Goal: Task Accomplishment & Management: Complete application form

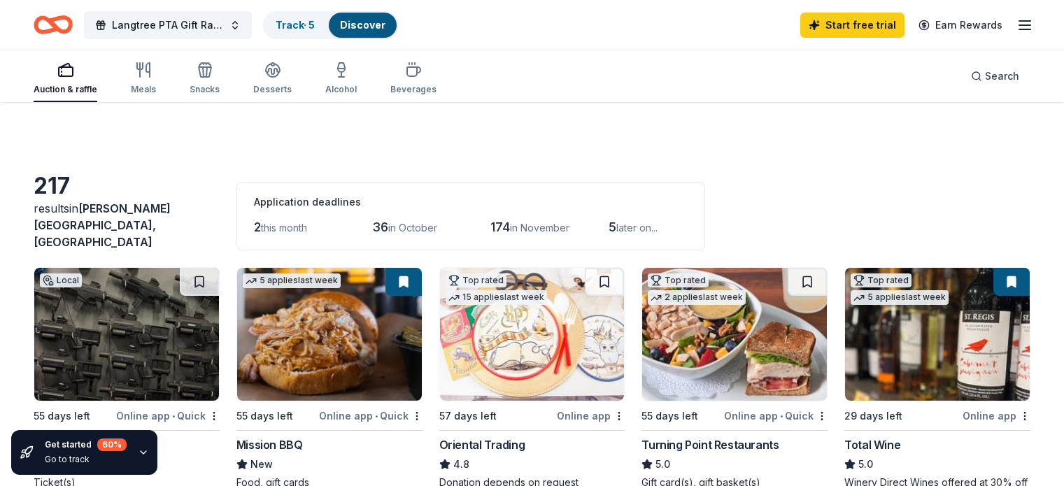
scroll to position [613, 0]
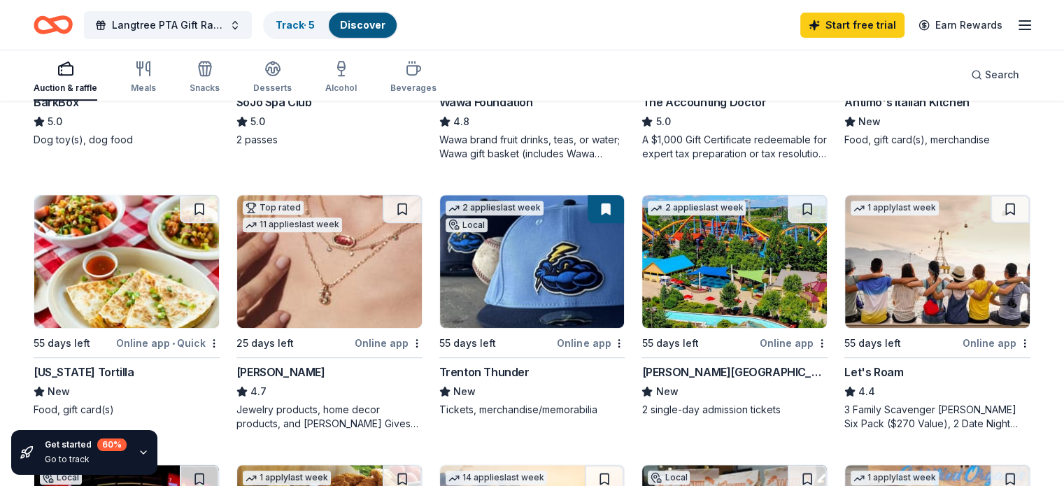
click at [747, 274] on img at bounding box center [734, 261] width 185 height 133
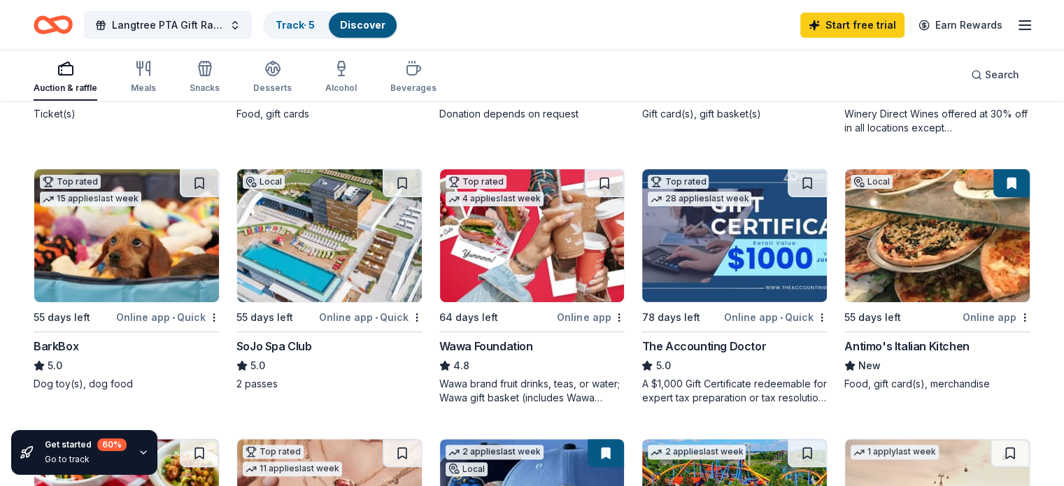
scroll to position [367, 0]
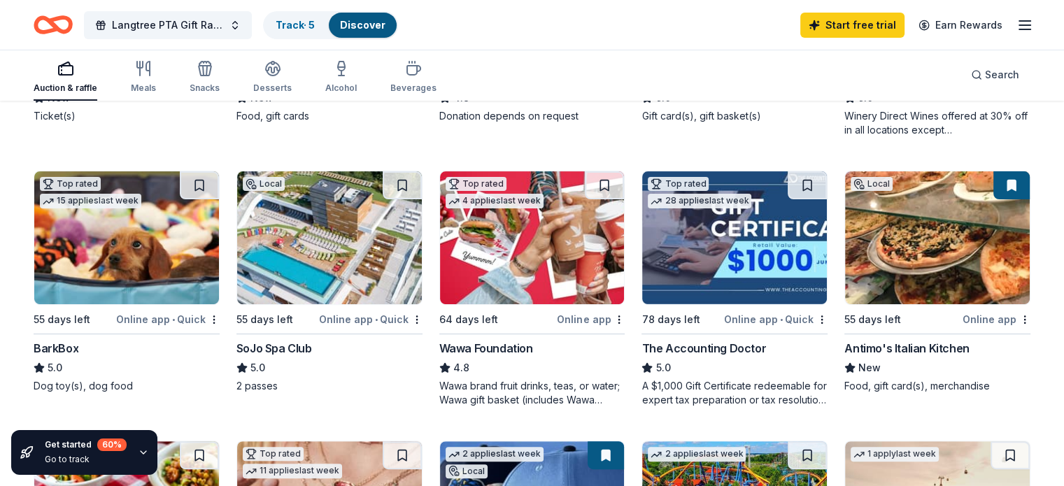
click at [274, 246] on img at bounding box center [329, 237] width 185 height 133
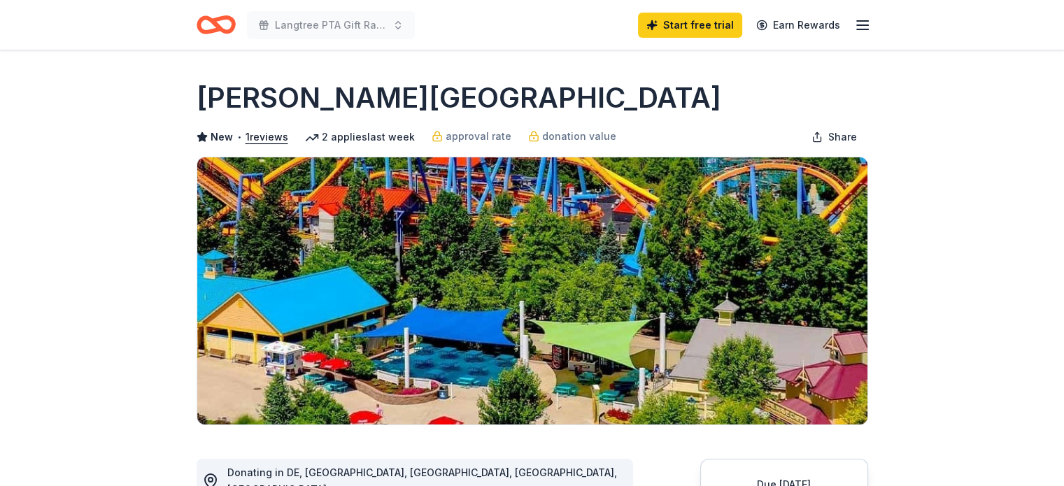
click at [747, 274] on img at bounding box center [532, 290] width 670 height 267
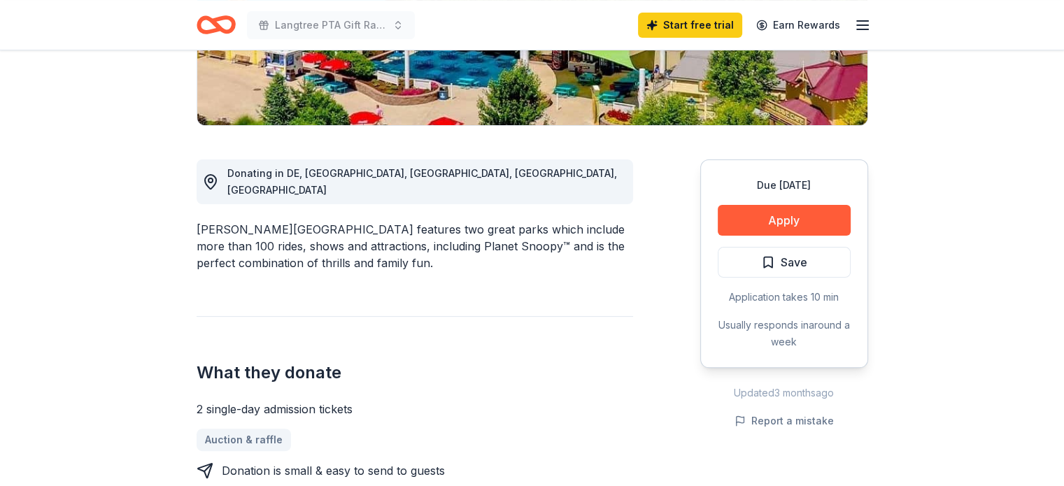
scroll to position [297, 0]
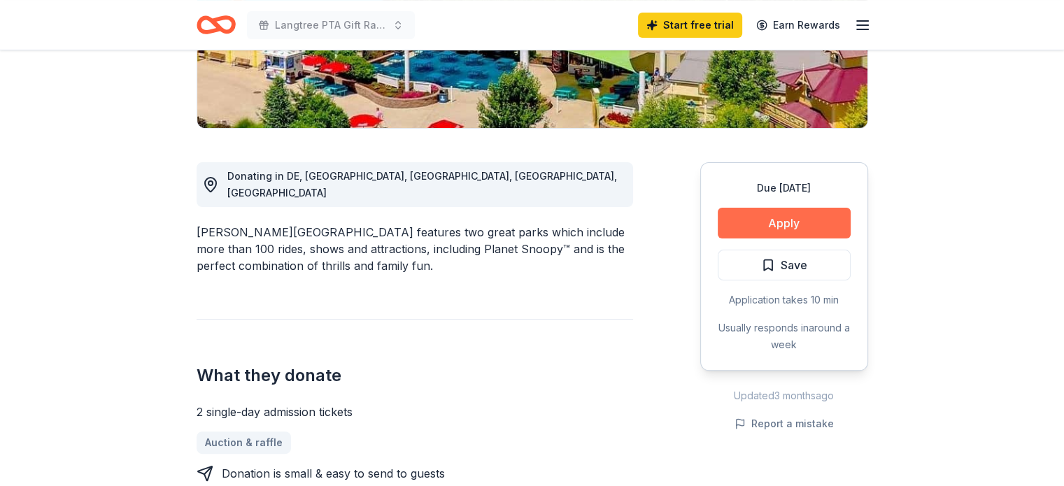
click at [793, 218] on button "Apply" at bounding box center [784, 223] width 133 height 31
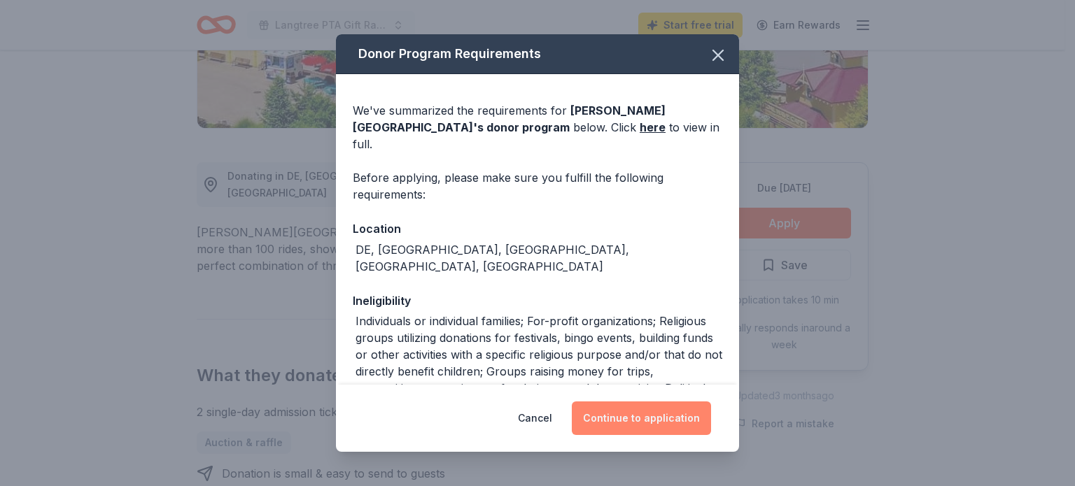
click at [635, 428] on button "Continue to application" at bounding box center [641, 419] width 139 height 34
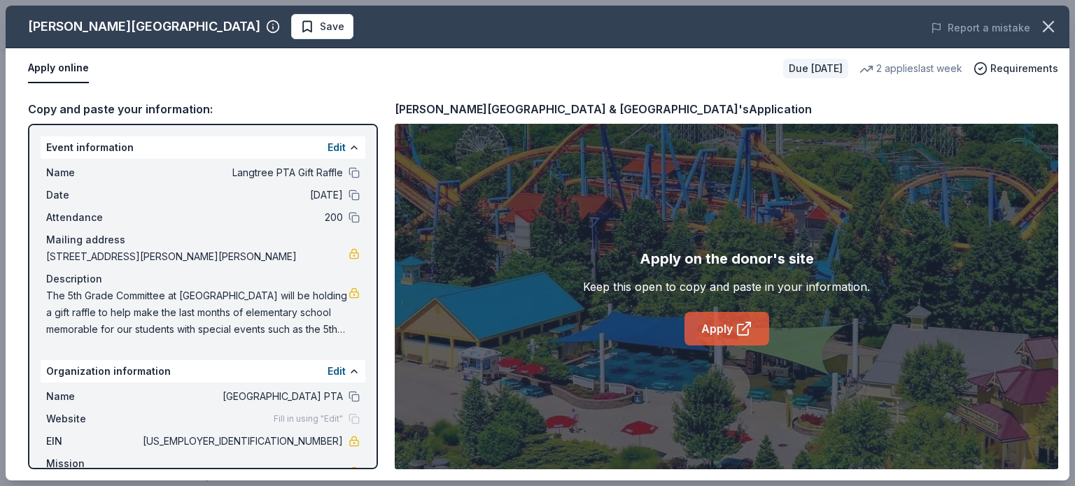
click at [728, 332] on link "Apply" at bounding box center [726, 329] width 85 height 34
click at [1049, 22] on icon "button" at bounding box center [1048, 27] width 20 height 20
